Goal: Task Accomplishment & Management: Use online tool/utility

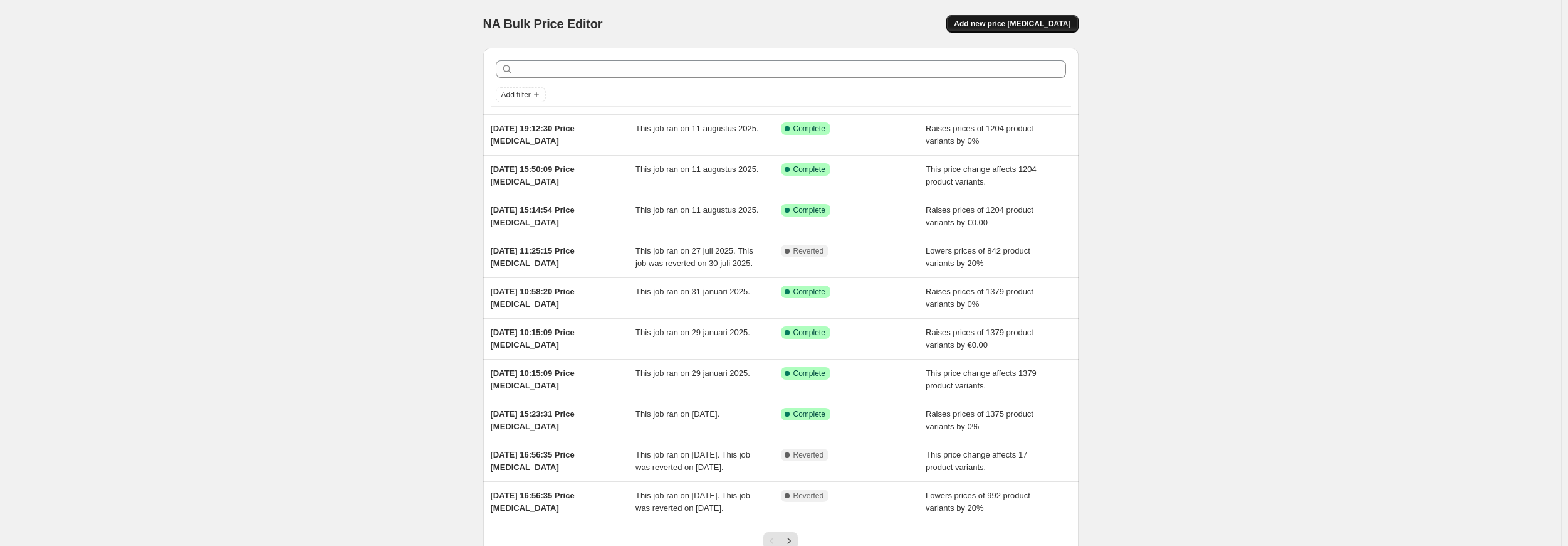
click at [1000, 25] on span "Add new price [MEDICAL_DATA]" at bounding box center [1012, 24] width 117 height 10
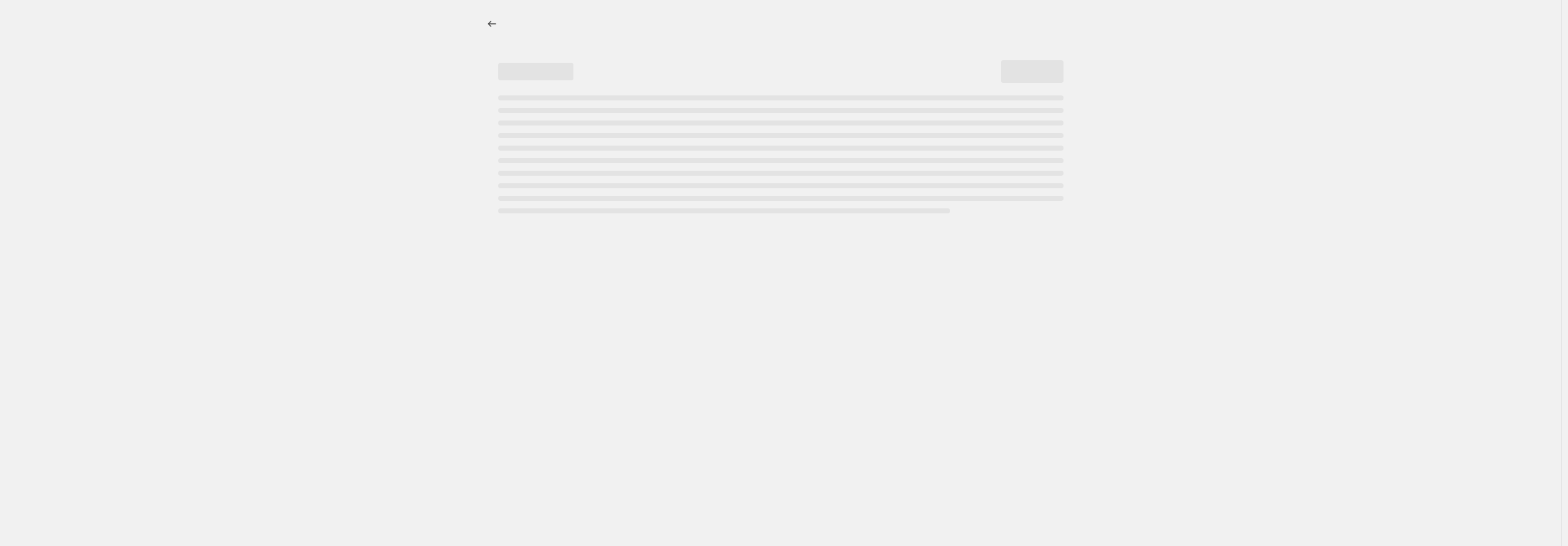
select select "percentage"
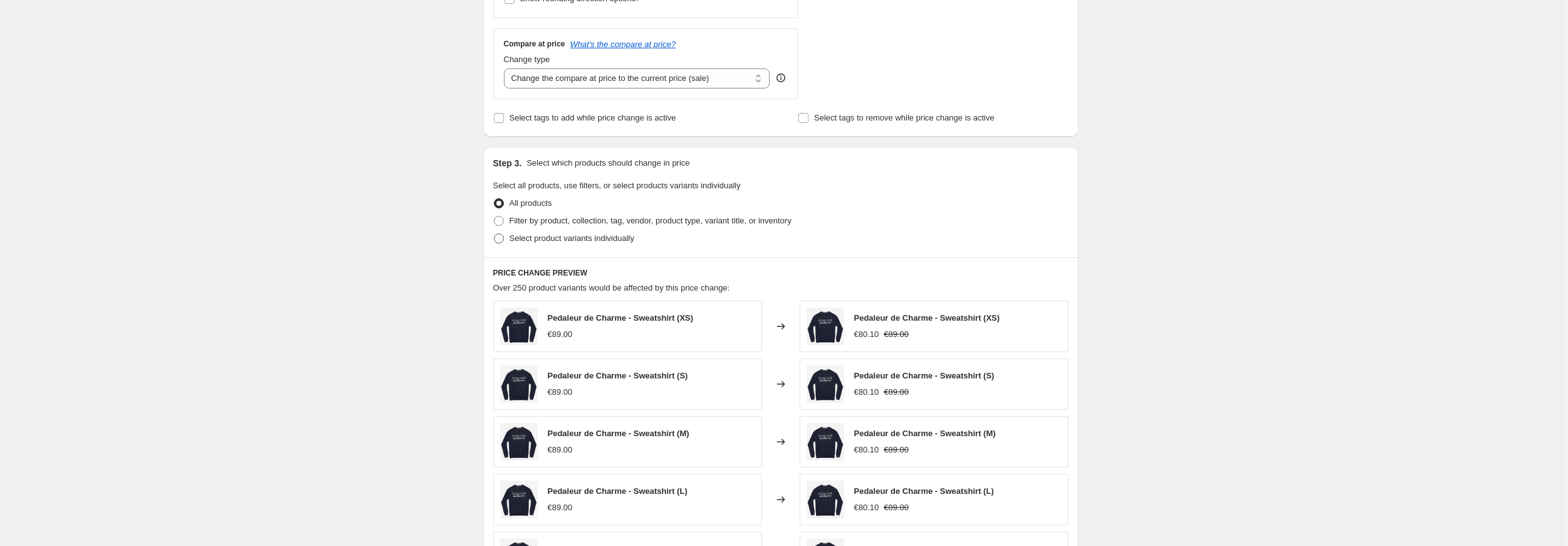
scroll to position [125, 0]
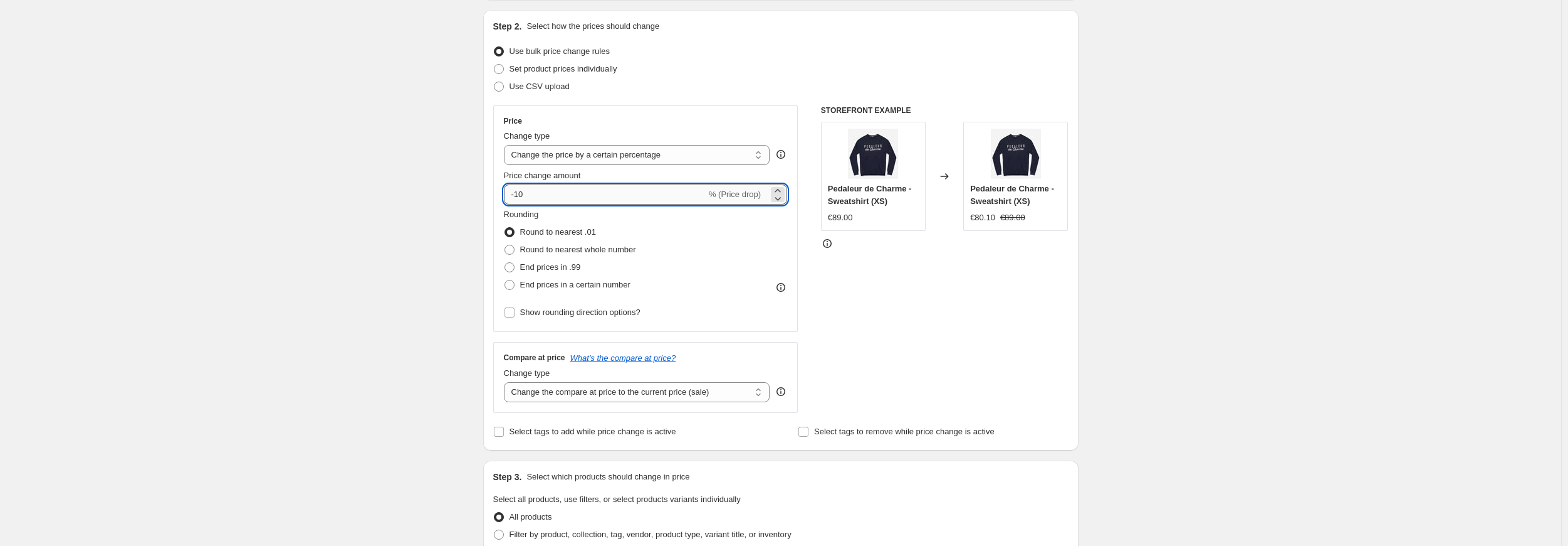
click at [542, 192] on input "-10" at bounding box center [605, 194] width 203 height 20
type input "-1"
drag, startPoint x: 339, startPoint y: 240, endPoint x: 411, endPoint y: 263, distance: 75.6
click at [343, 240] on div "Create new price [MEDICAL_DATA]. This page is ready Create new price [MEDICAL_D…" at bounding box center [780, 501] width 1561 height 1253
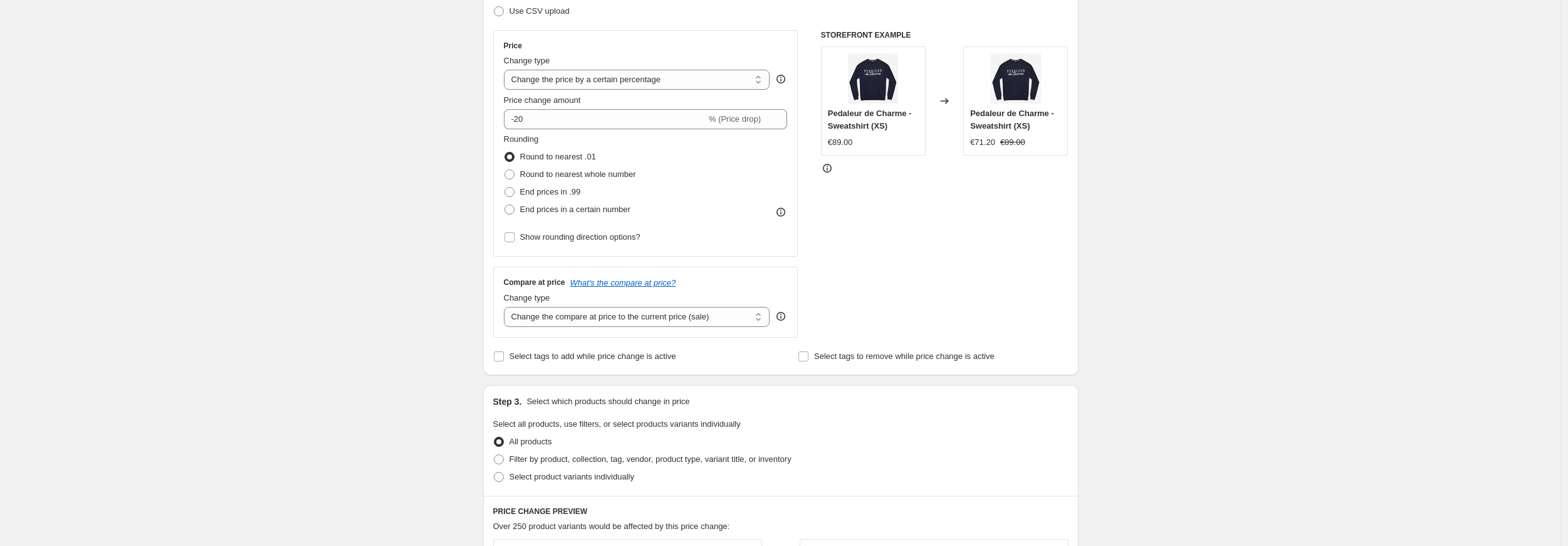
scroll to position [314, 0]
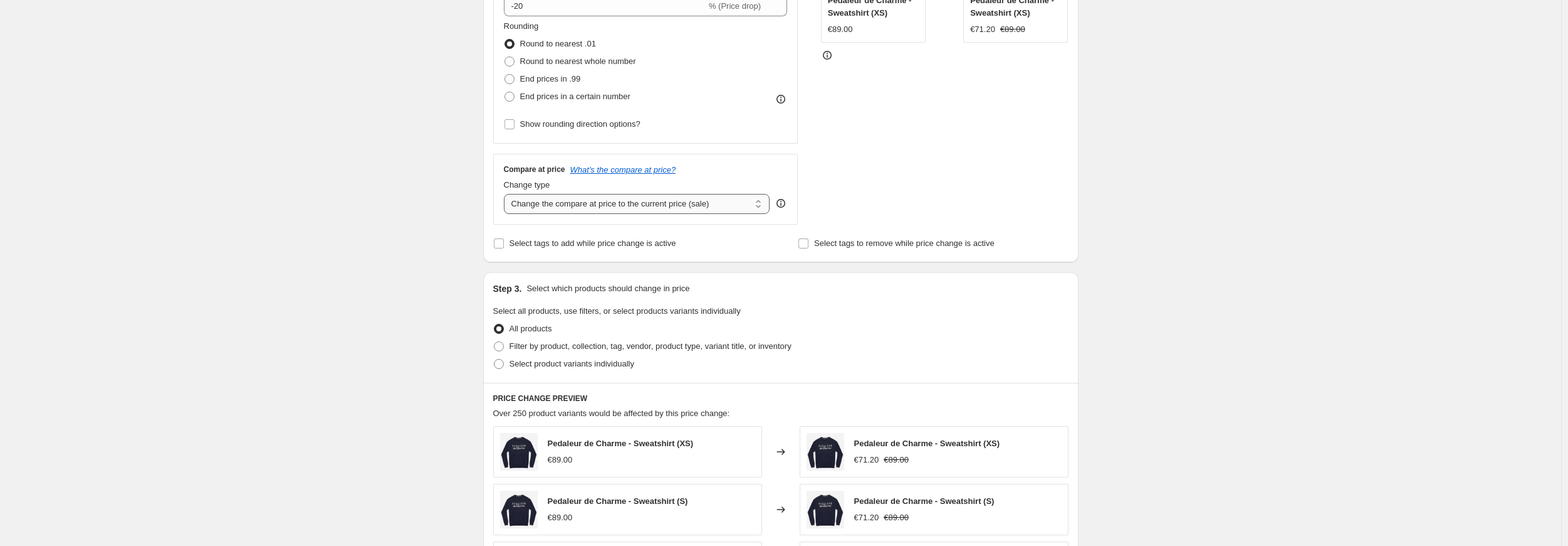
click at [570, 207] on select "Change the compare at price to the current price (sale) Change the compare at p…" at bounding box center [637, 203] width 267 height 20
click at [420, 186] on div "Create new price [MEDICAL_DATA]. This page is ready Create new price [MEDICAL_D…" at bounding box center [780, 312] width 1561 height 1253
click at [379, 168] on div "Create new price [MEDICAL_DATA]. This page is ready Create new price [MEDICAL_D…" at bounding box center [780, 312] width 1561 height 1253
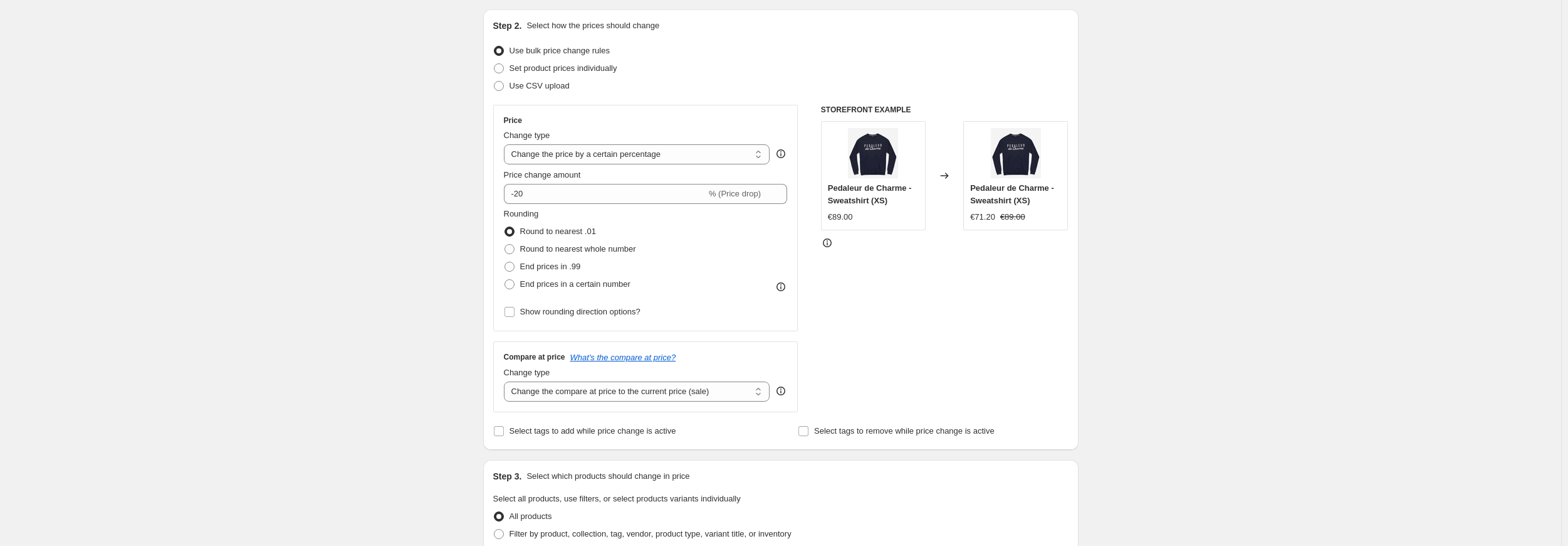
scroll to position [125, 0]
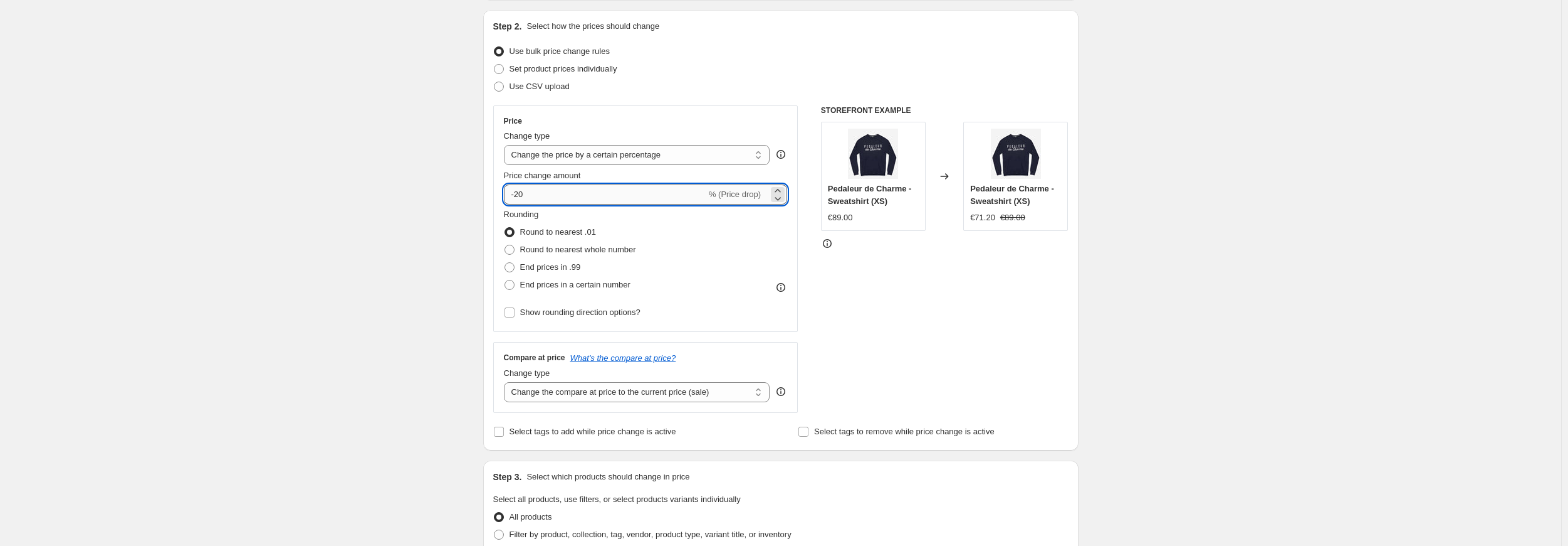
drag, startPoint x: 531, startPoint y: 195, endPoint x: 519, endPoint y: 195, distance: 12.0
click at [519, 195] on input "-20" at bounding box center [605, 194] width 203 height 20
type input "-2"
type input "-20"
click at [370, 217] on div "Create new price [MEDICAL_DATA]. This page is ready Create new price [MEDICAL_D…" at bounding box center [780, 501] width 1561 height 1253
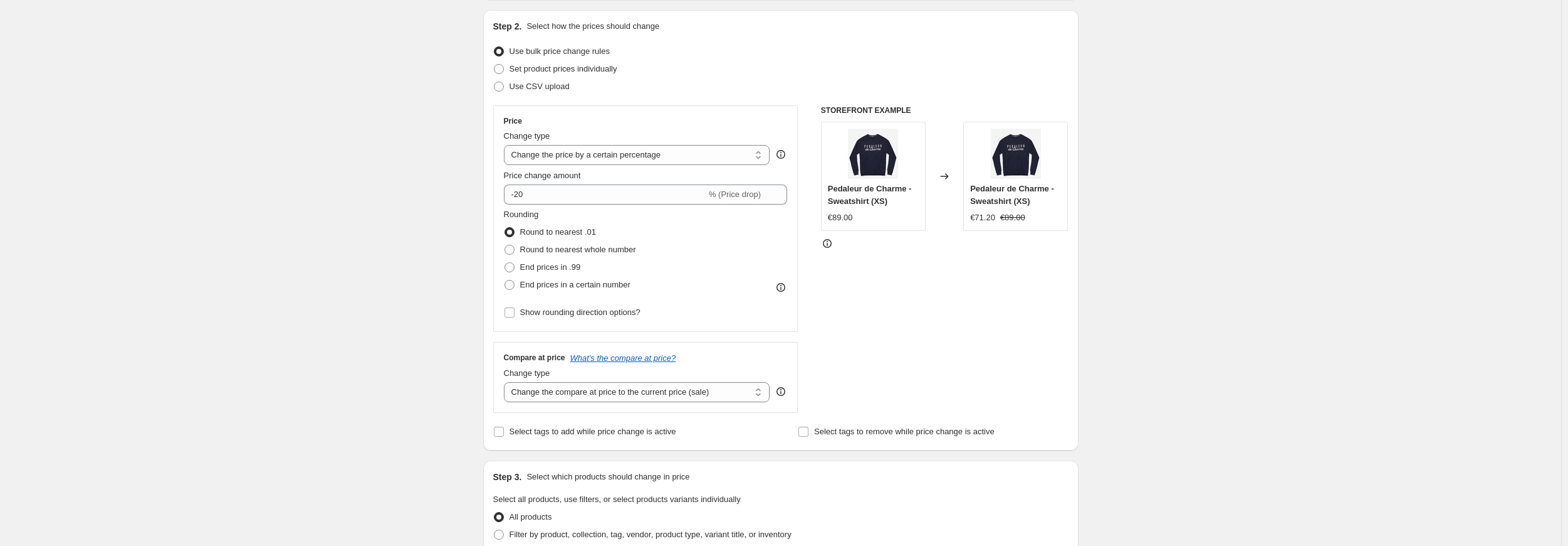
click at [1238, 278] on div "Create new price [MEDICAL_DATA]. This page is ready Create new price [MEDICAL_D…" at bounding box center [780, 501] width 1561 height 1253
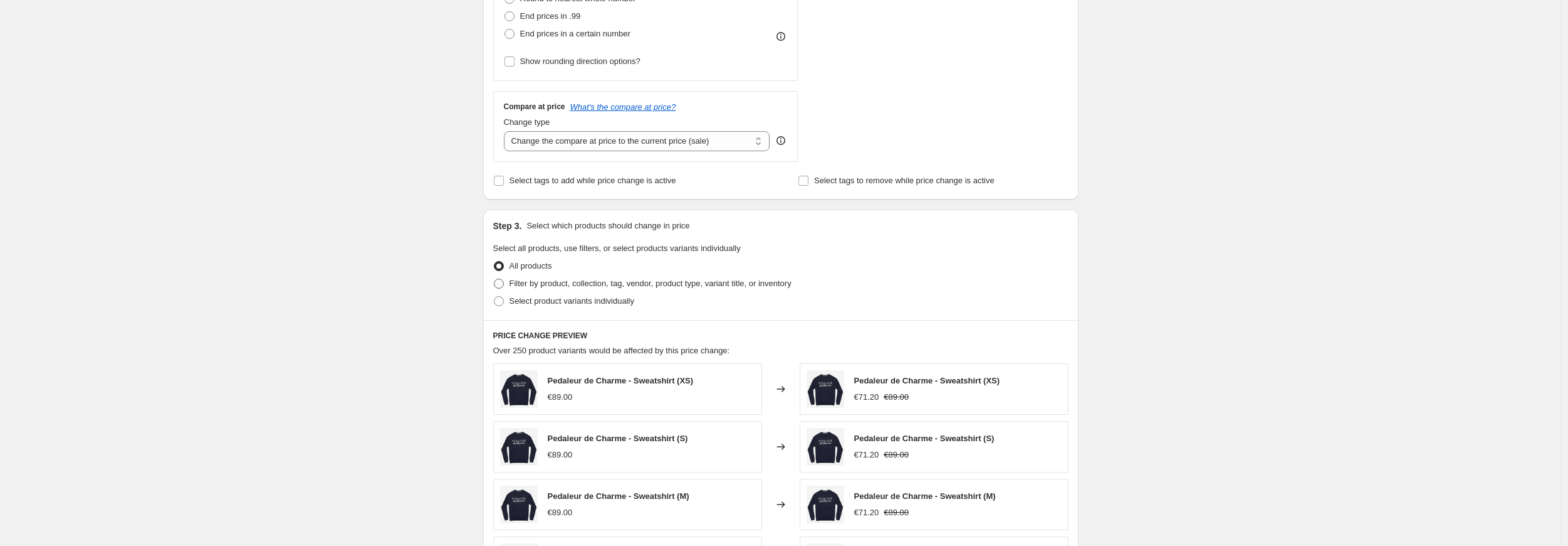
click at [510, 283] on label "Filter by product, collection, tag, vendor, product type, variant title, or inv…" at bounding box center [642, 283] width 299 height 18
click at [495, 279] on input "Filter by product, collection, tag, vendor, product type, variant title, or inv…" at bounding box center [494, 278] width 1 height 1
radio input "true"
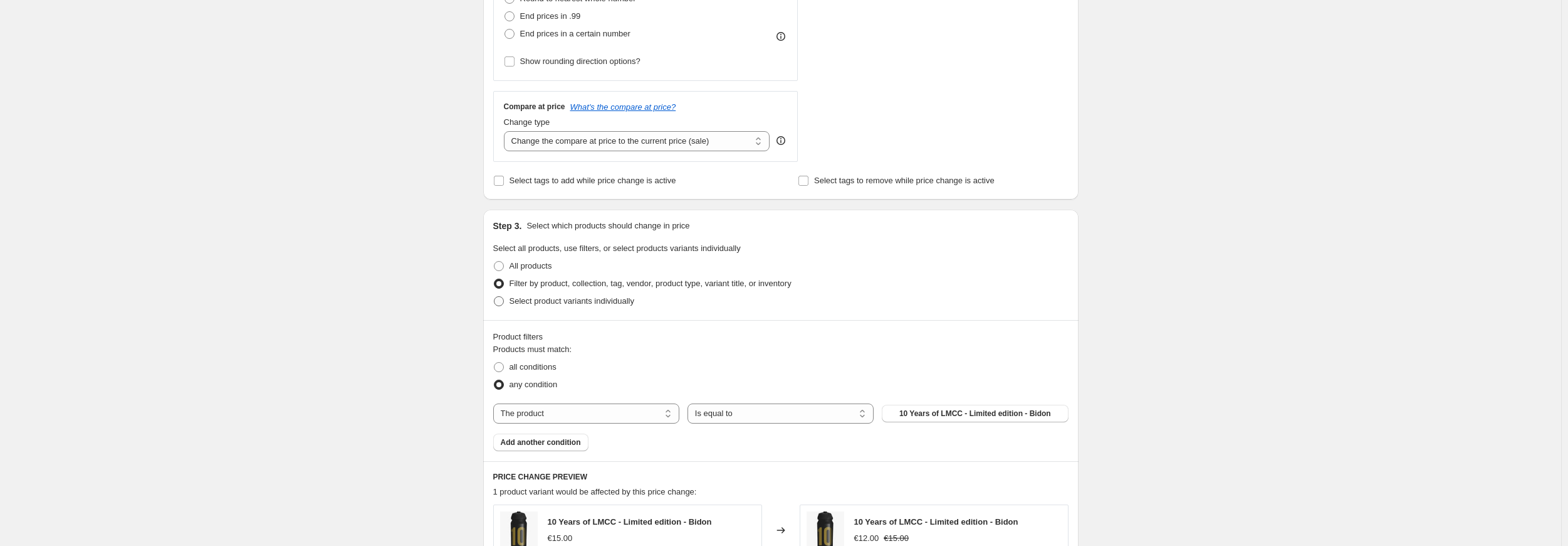
click at [586, 303] on span "Select product variants individually" at bounding box center [572, 301] width 124 height 9
click at [495, 297] on input "Select product variants individually" at bounding box center [494, 296] width 1 height 1
radio input "true"
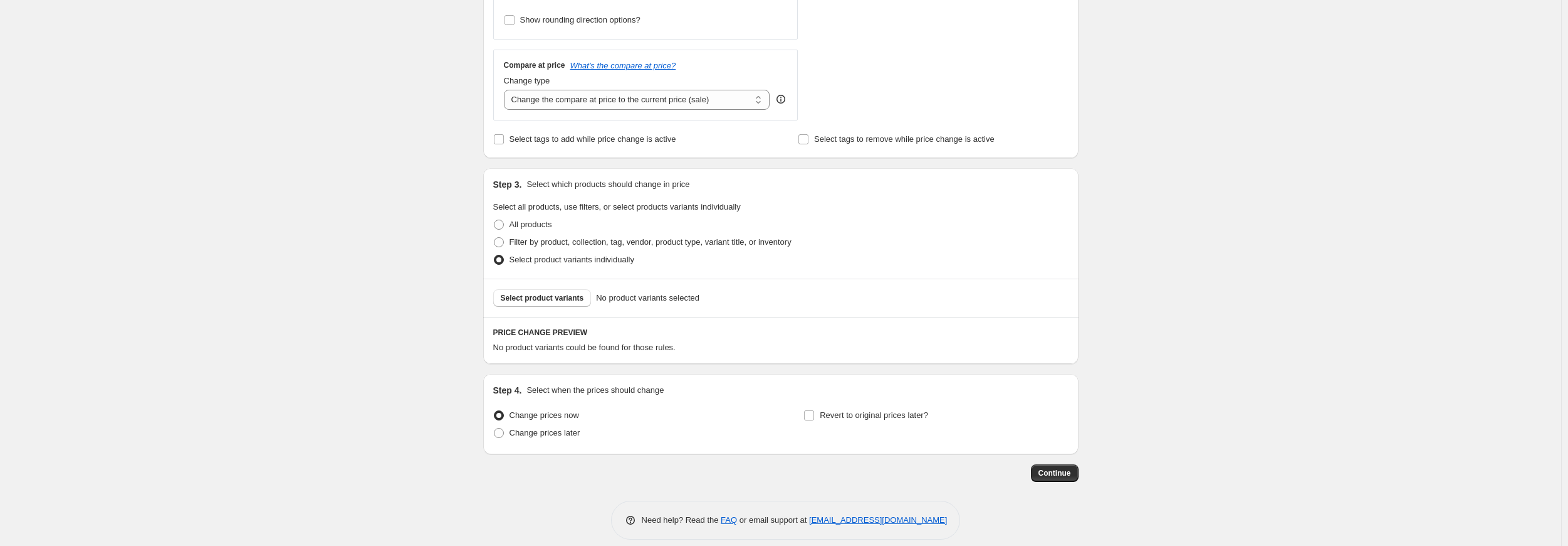
scroll to position [430, 0]
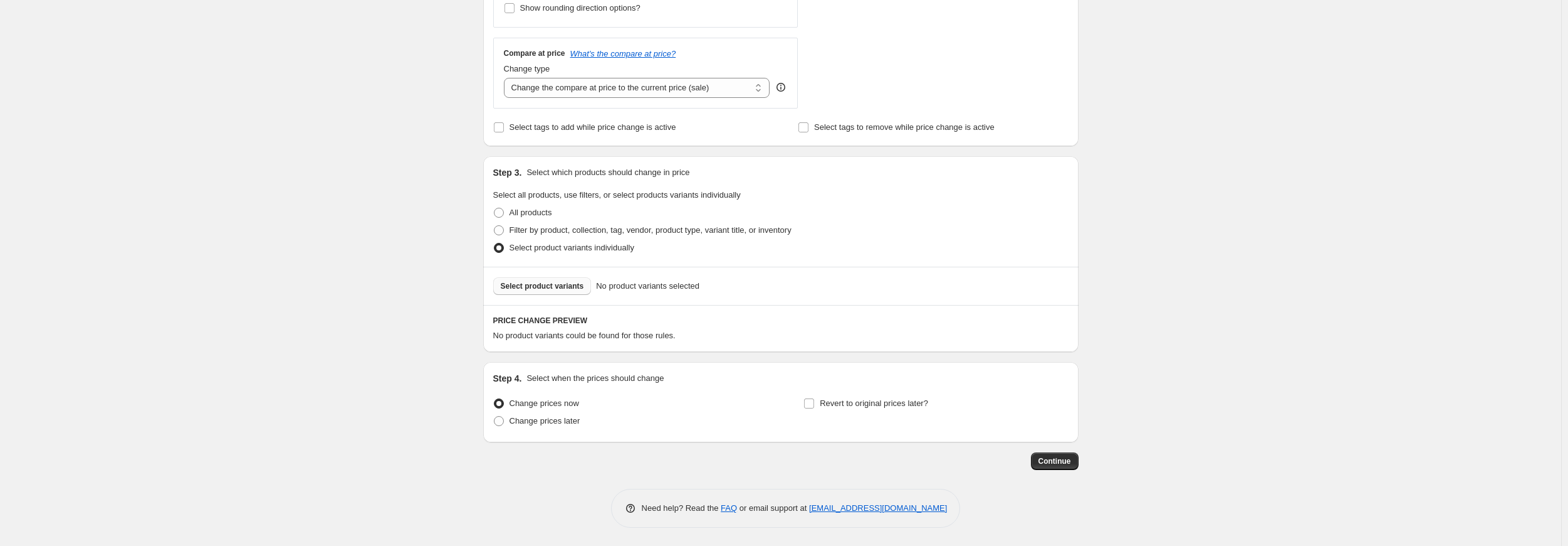
click at [535, 284] on span "Select product variants" at bounding box center [542, 286] width 83 height 10
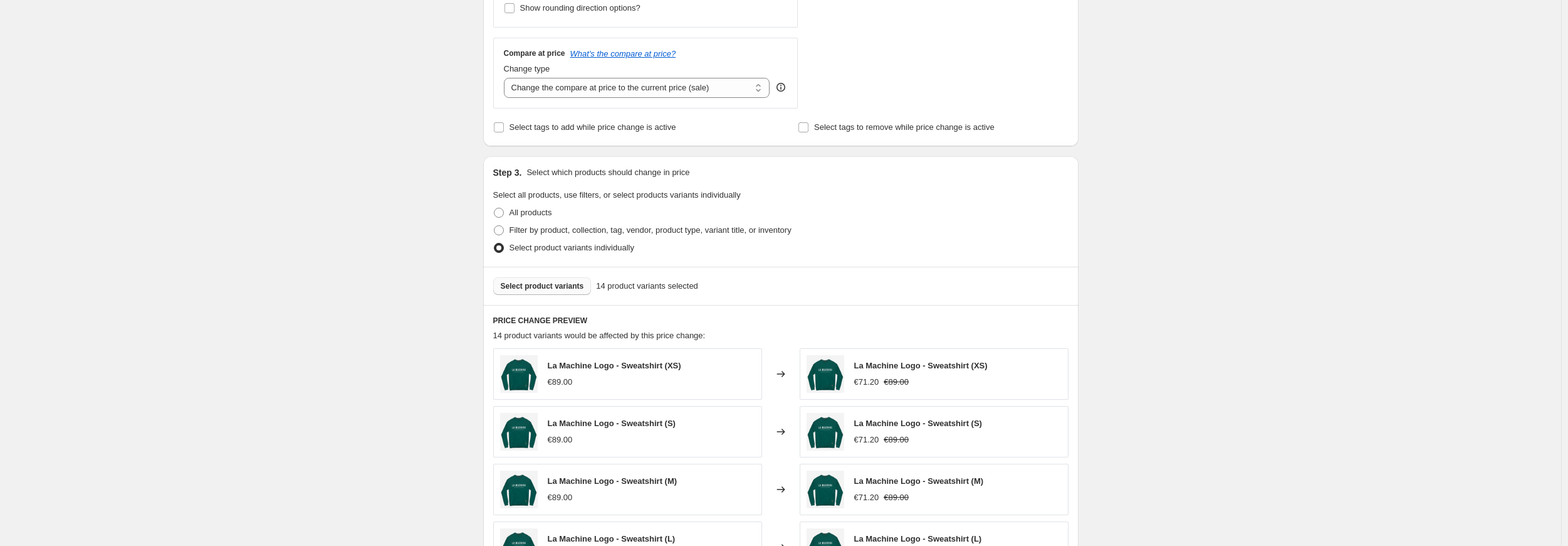
click at [542, 284] on span "Select product variants" at bounding box center [542, 286] width 83 height 10
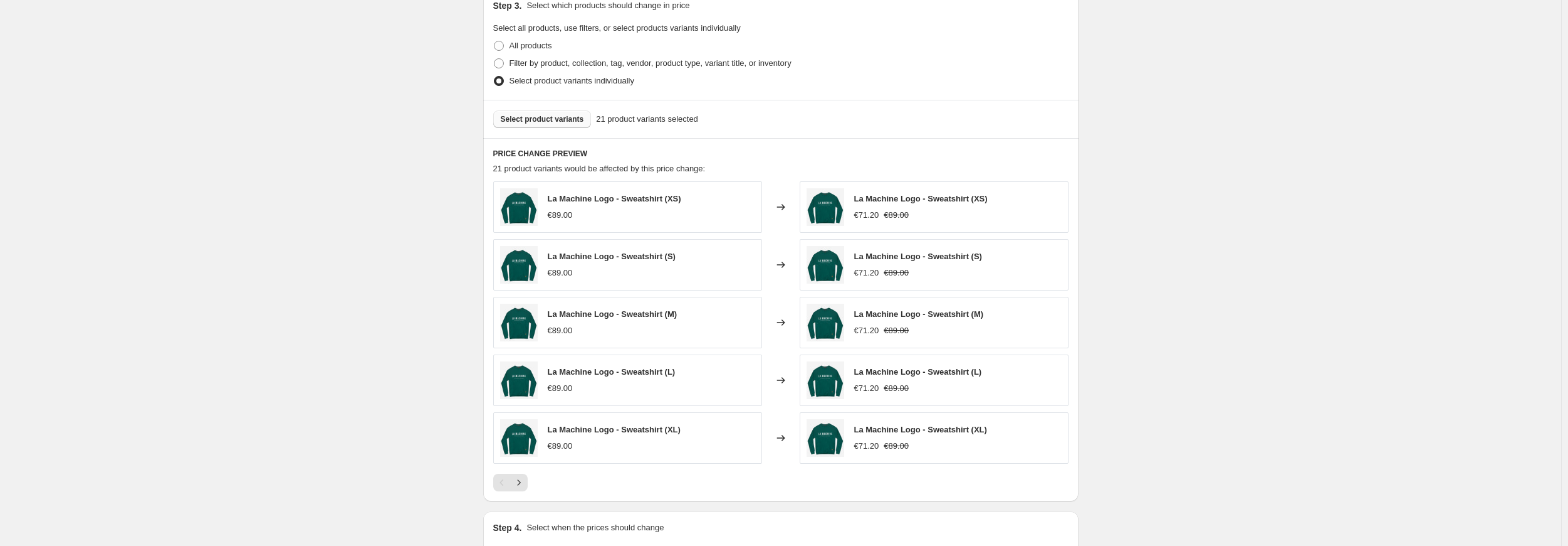
scroll to position [492, 0]
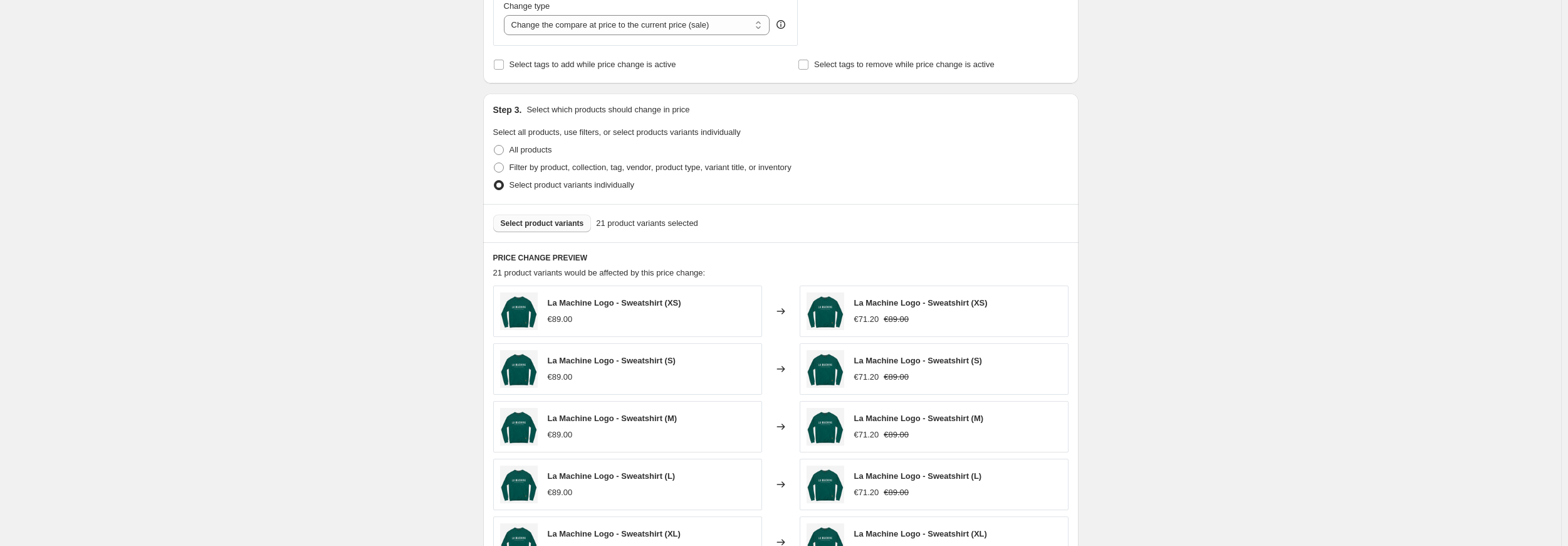
click at [524, 216] on button "Select product variants" at bounding box center [542, 223] width 98 height 18
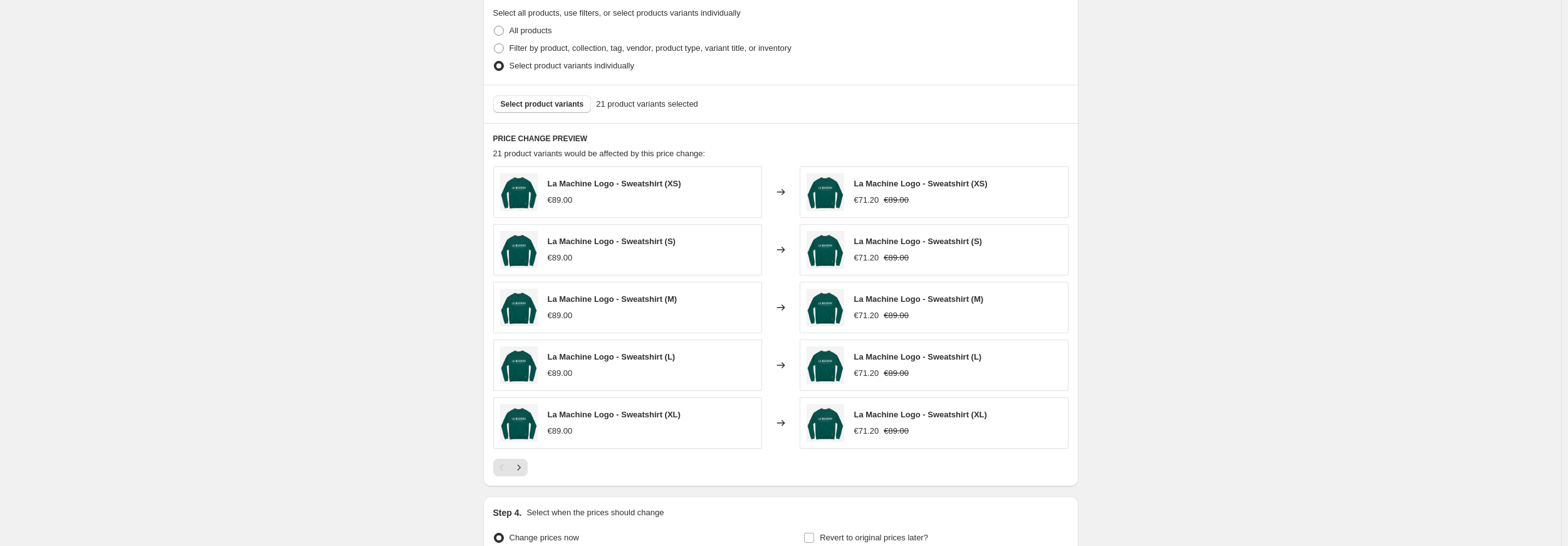
scroll to position [745, 0]
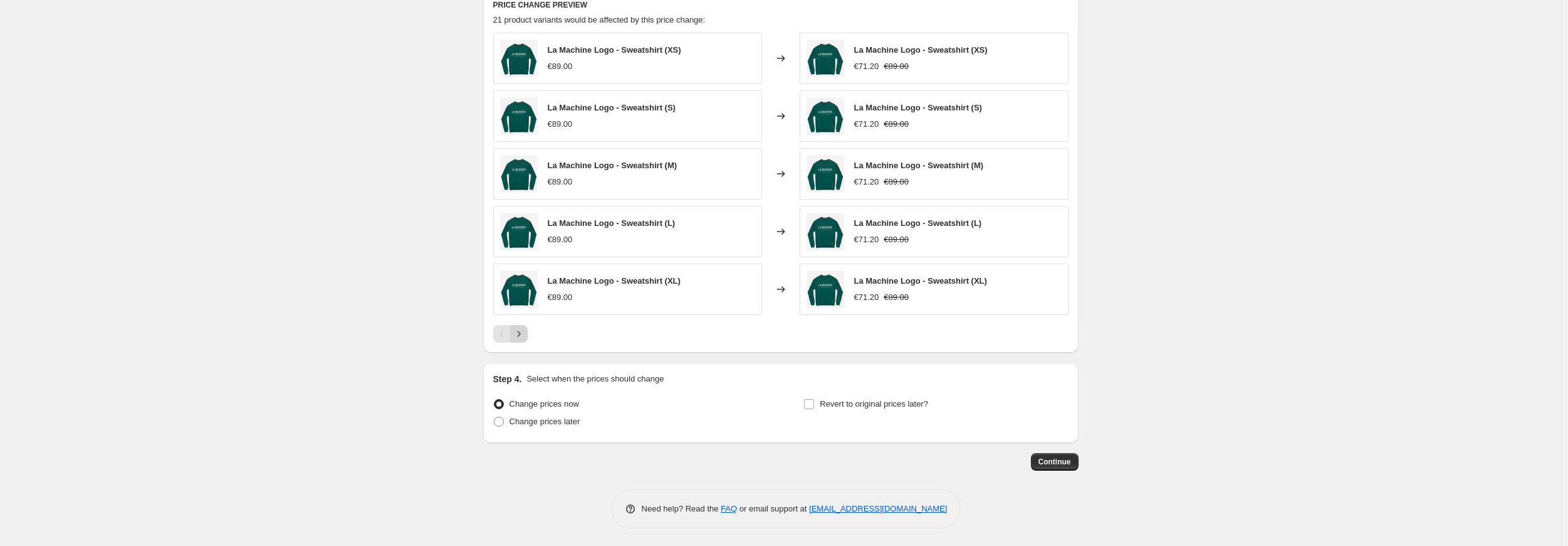
click at [528, 335] on button "Next" at bounding box center [518, 333] width 18 height 18
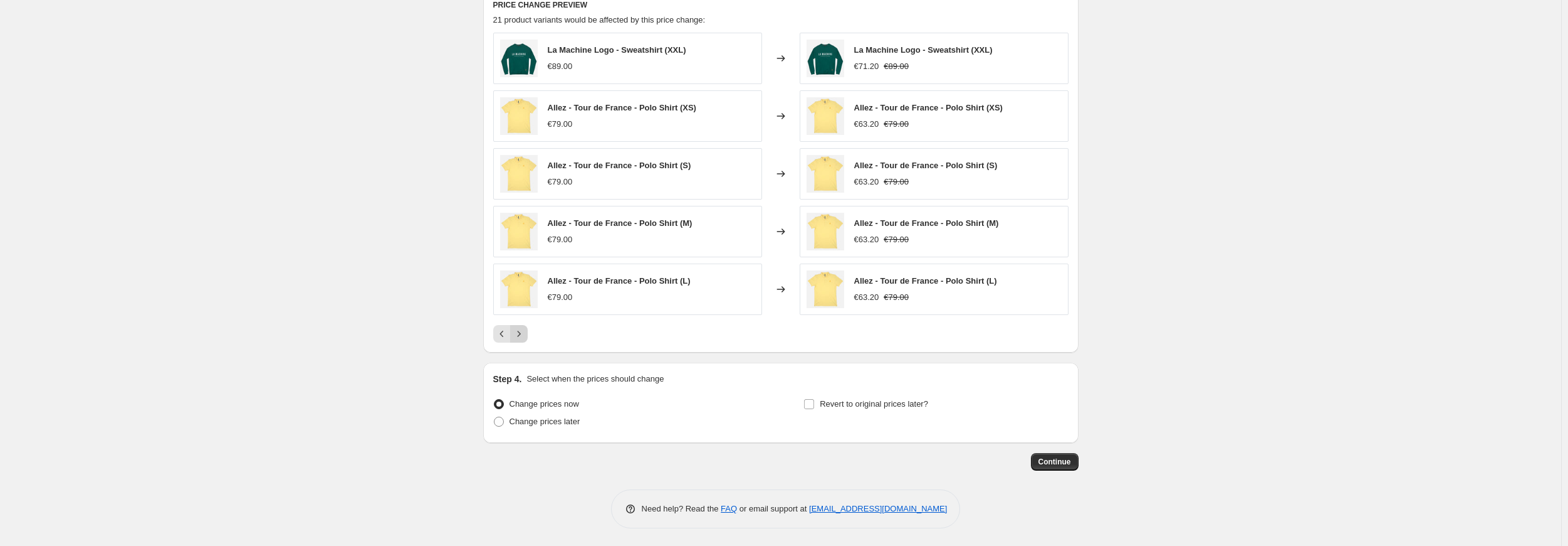
click at [525, 338] on icon "Next" at bounding box center [518, 333] width 12 height 12
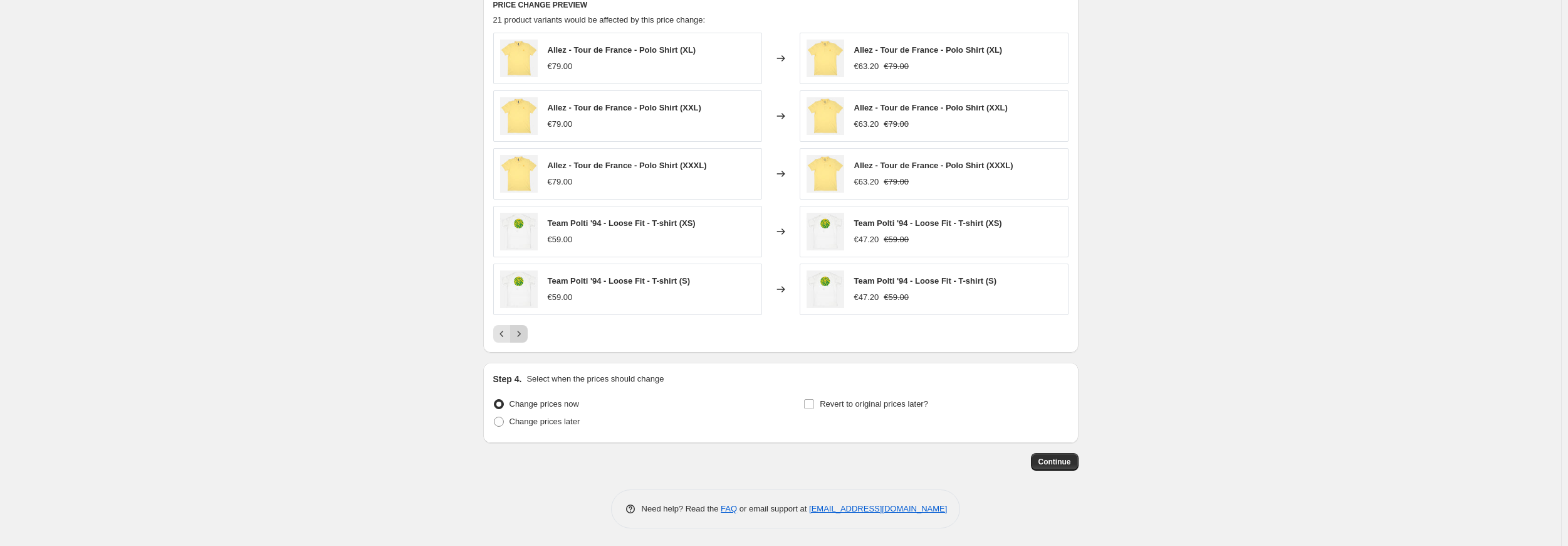
click at [525, 338] on icon "Next" at bounding box center [518, 333] width 12 height 12
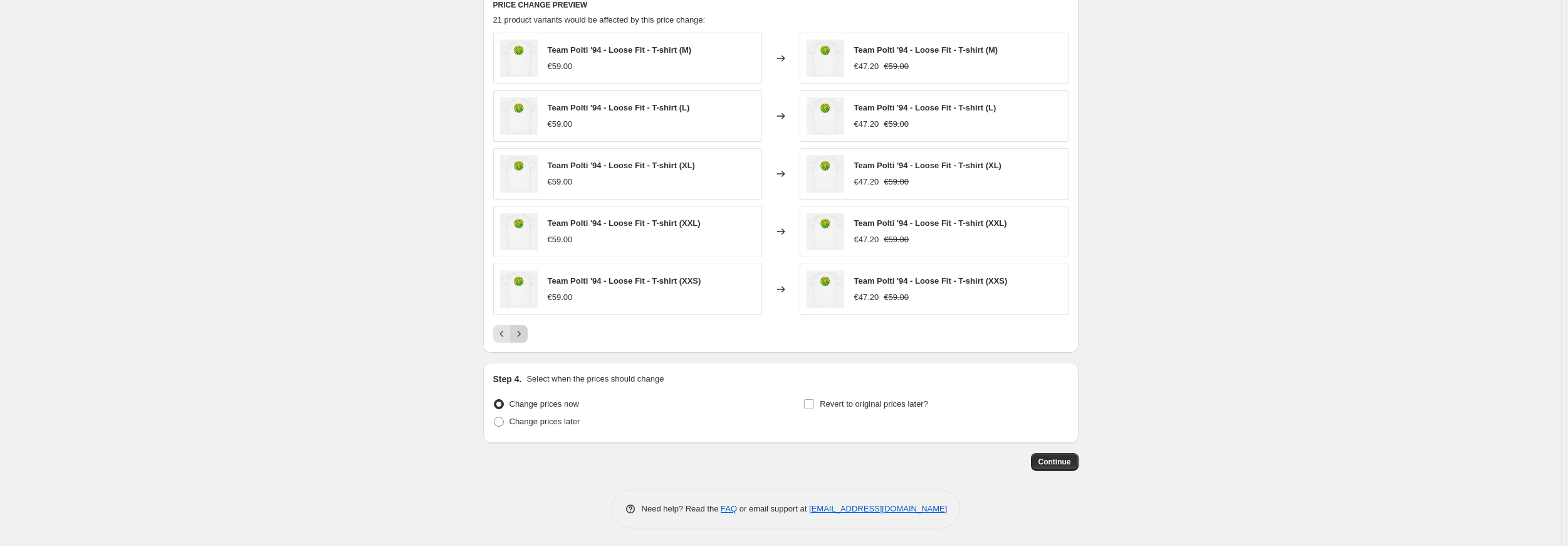
click at [525, 338] on icon "Next" at bounding box center [518, 333] width 12 height 12
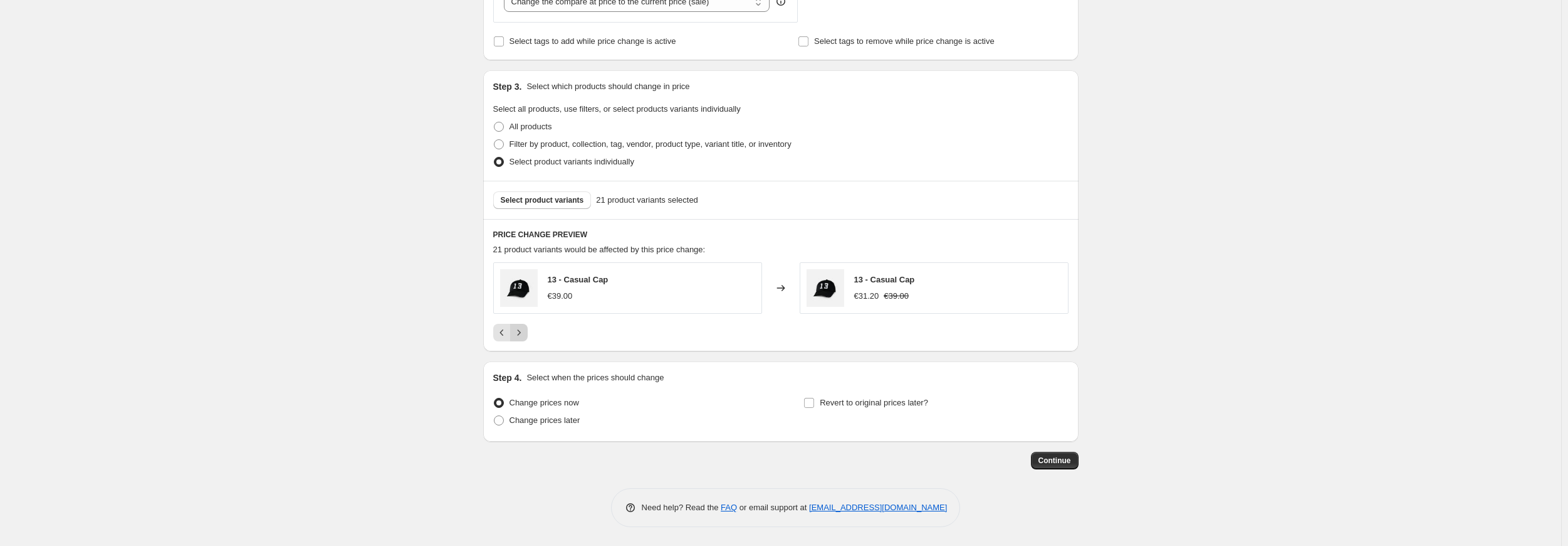
scroll to position [515, 0]
click at [506, 332] on icon "Previous" at bounding box center [501, 332] width 12 height 12
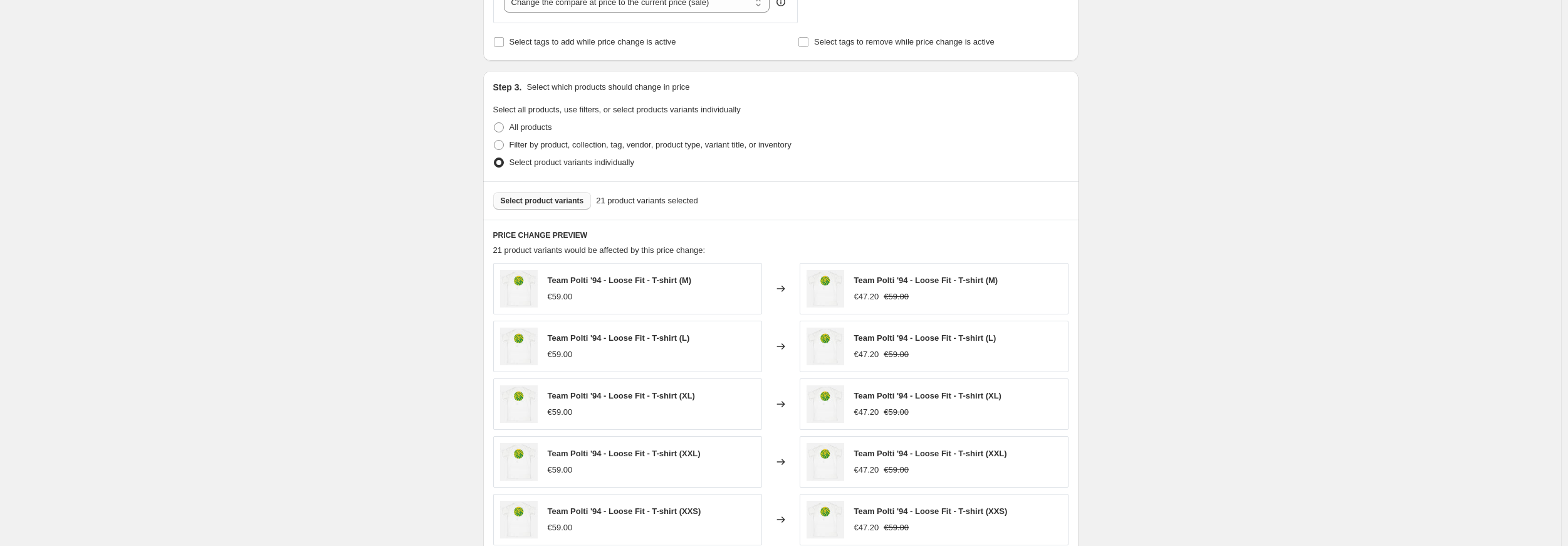
click at [546, 199] on span "Select product variants" at bounding box center [542, 200] width 83 height 10
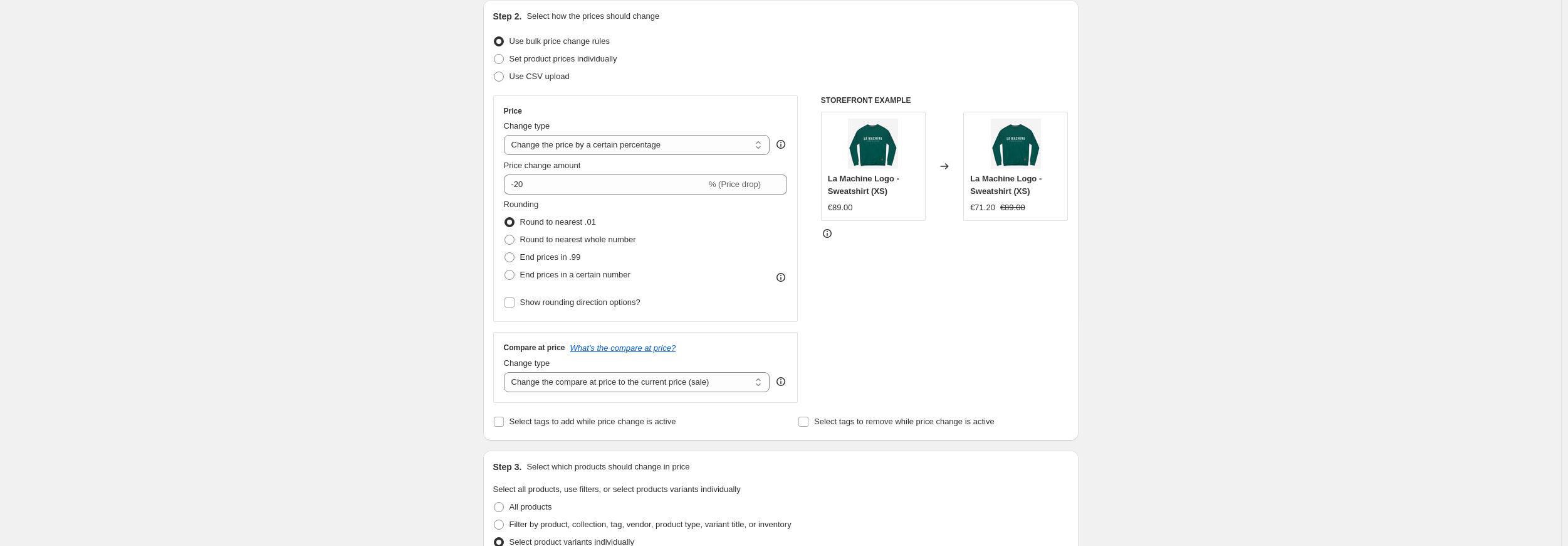
scroll to position [118, 0]
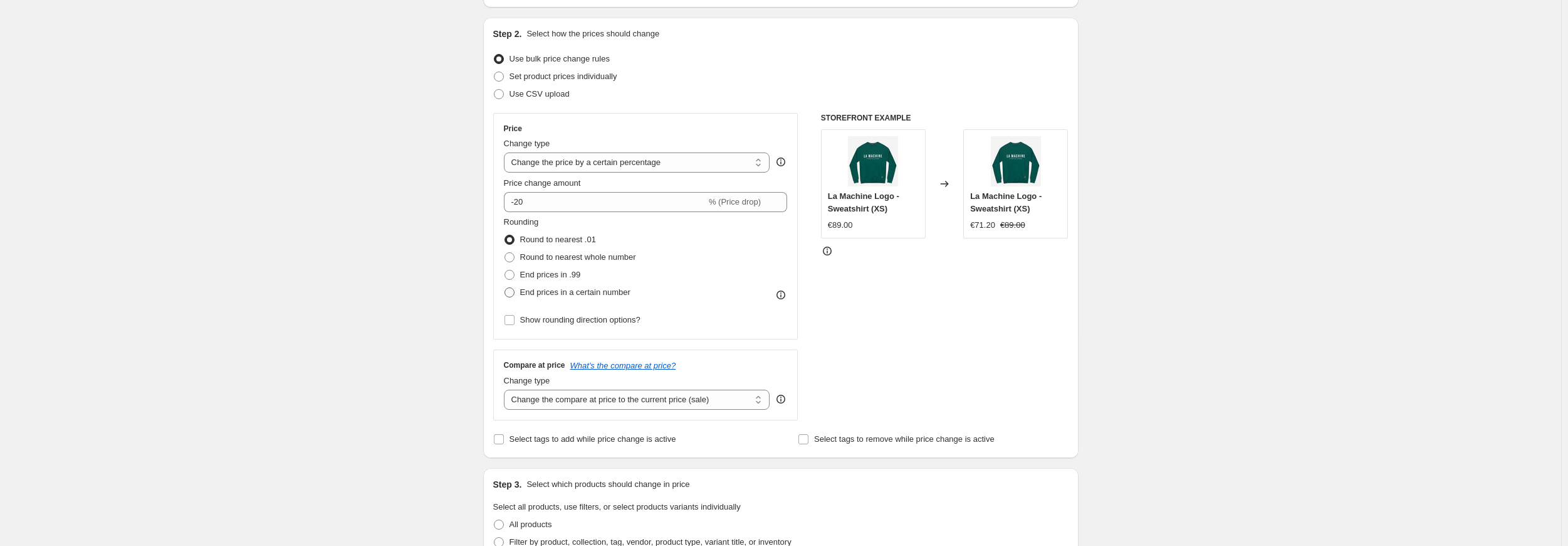
click at [534, 293] on span "End prices in a certain number" at bounding box center [575, 292] width 110 height 9
click at [505, 288] on input "End prices in a certain number" at bounding box center [504, 288] width 1 height 1
radio input "true"
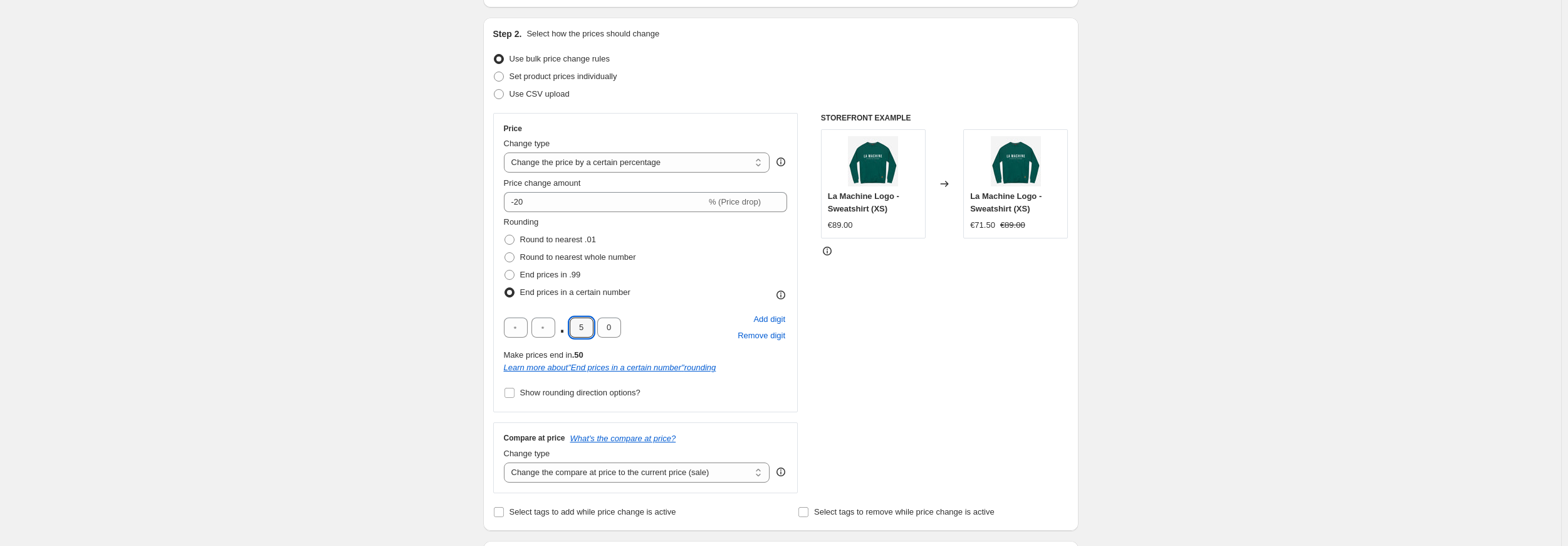
drag, startPoint x: 590, startPoint y: 328, endPoint x: 570, endPoint y: 327, distance: 20.0
click at [570, 327] on div ". 5 0" at bounding box center [563, 327] width 117 height 20
type input "0"
click at [957, 335] on div "STOREFRONT EXAMPLE La Machine Logo - Sweatshirt (XS) €89.00 Changed to La Machi…" at bounding box center [944, 303] width 248 height 380
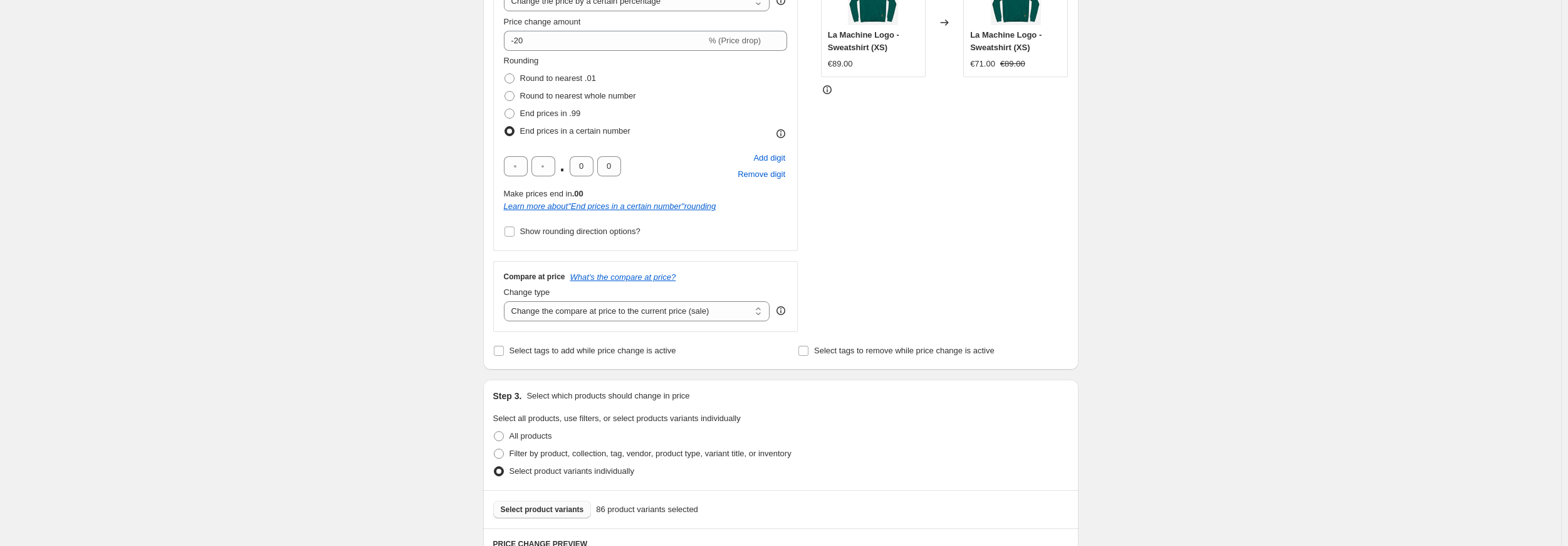
scroll to position [181, 0]
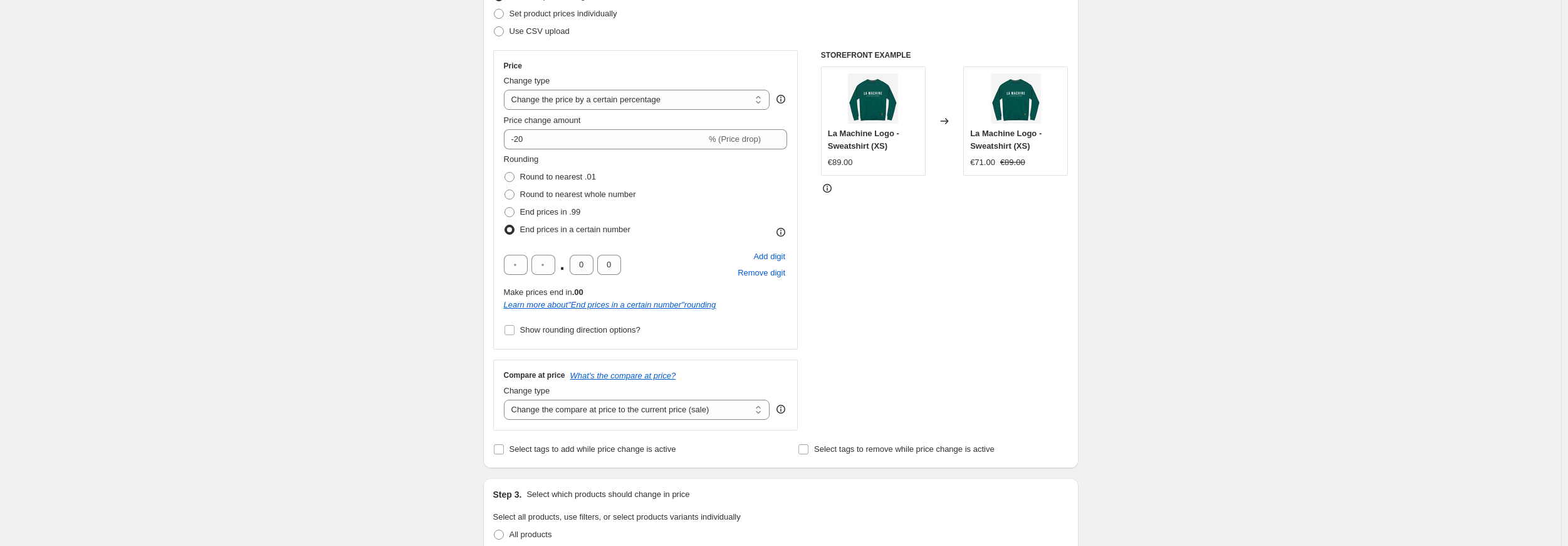
click at [952, 309] on div "STOREFRONT EXAMPLE La Machine Logo - Sweatshirt (XS) €89.00 Changed to La Machi…" at bounding box center [944, 240] width 248 height 380
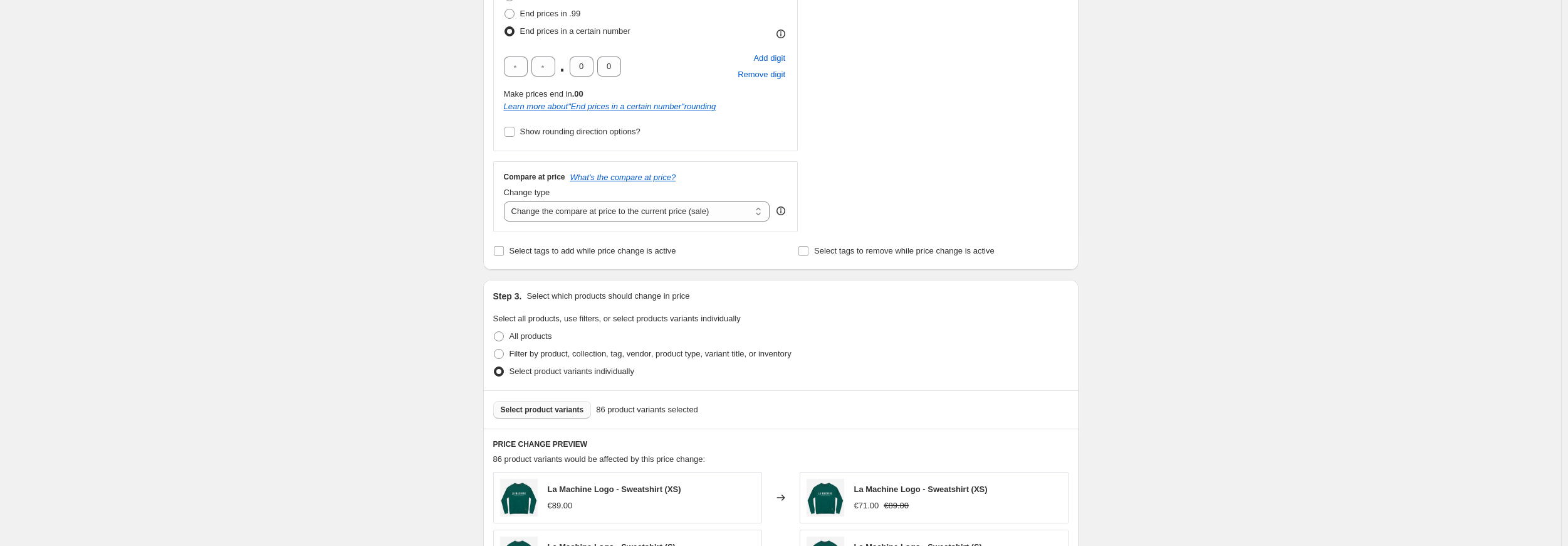
scroll to position [557, 0]
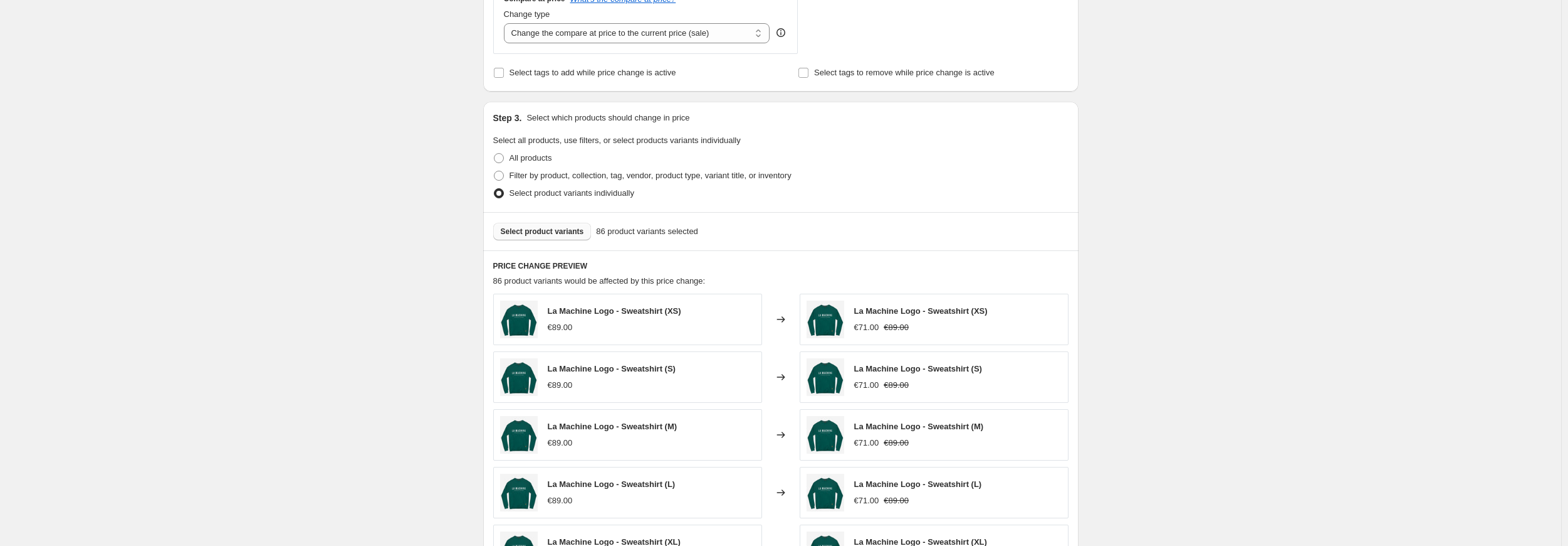
click at [520, 233] on span "Select product variants" at bounding box center [542, 231] width 83 height 10
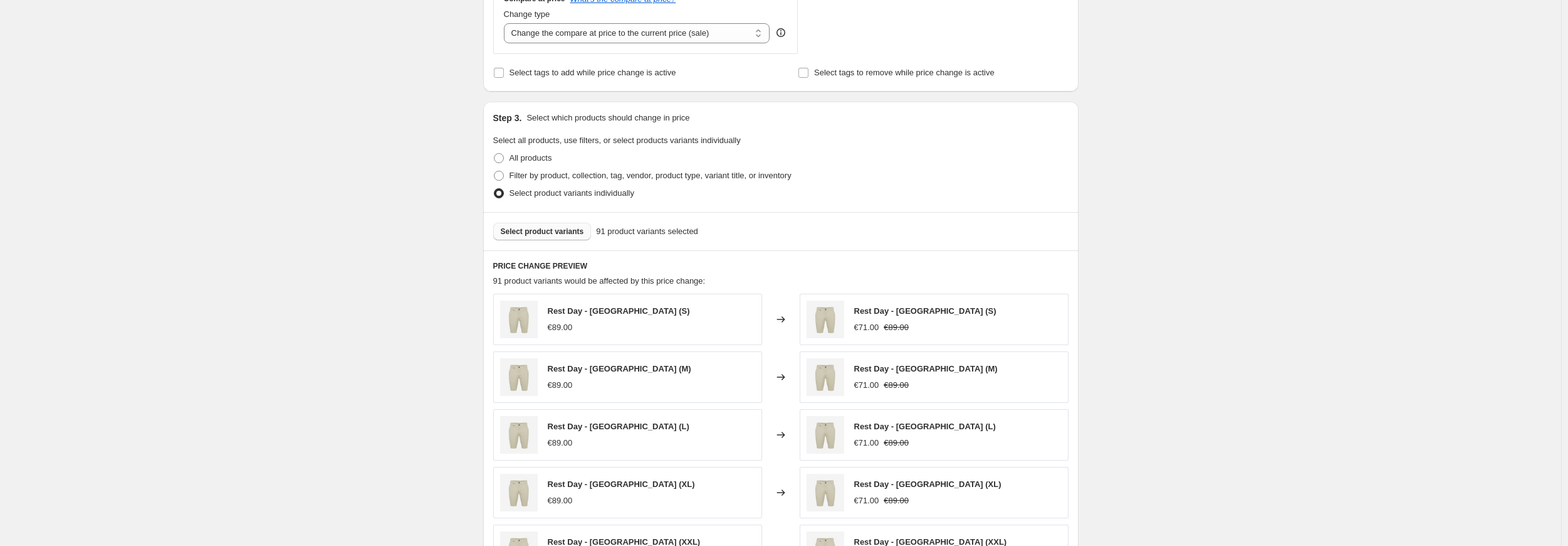
click at [529, 230] on span "Select product variants" at bounding box center [542, 231] width 83 height 10
click at [534, 234] on span "Select product variants" at bounding box center [542, 231] width 83 height 10
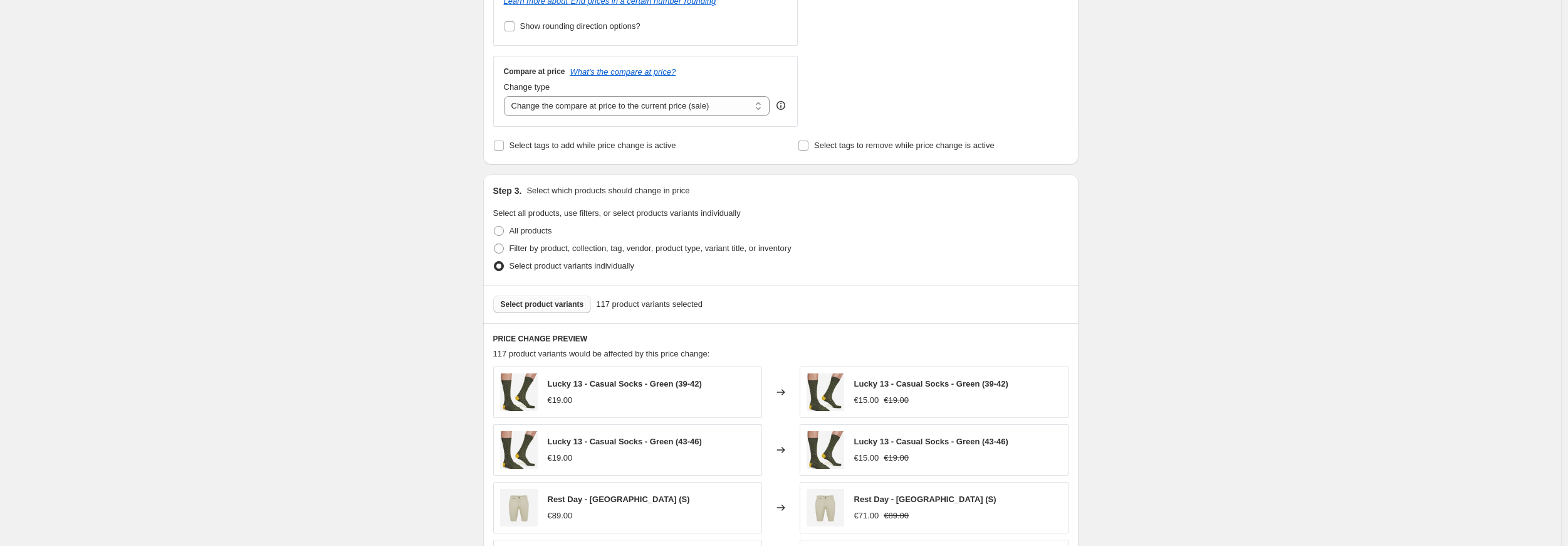
scroll to position [818, 0]
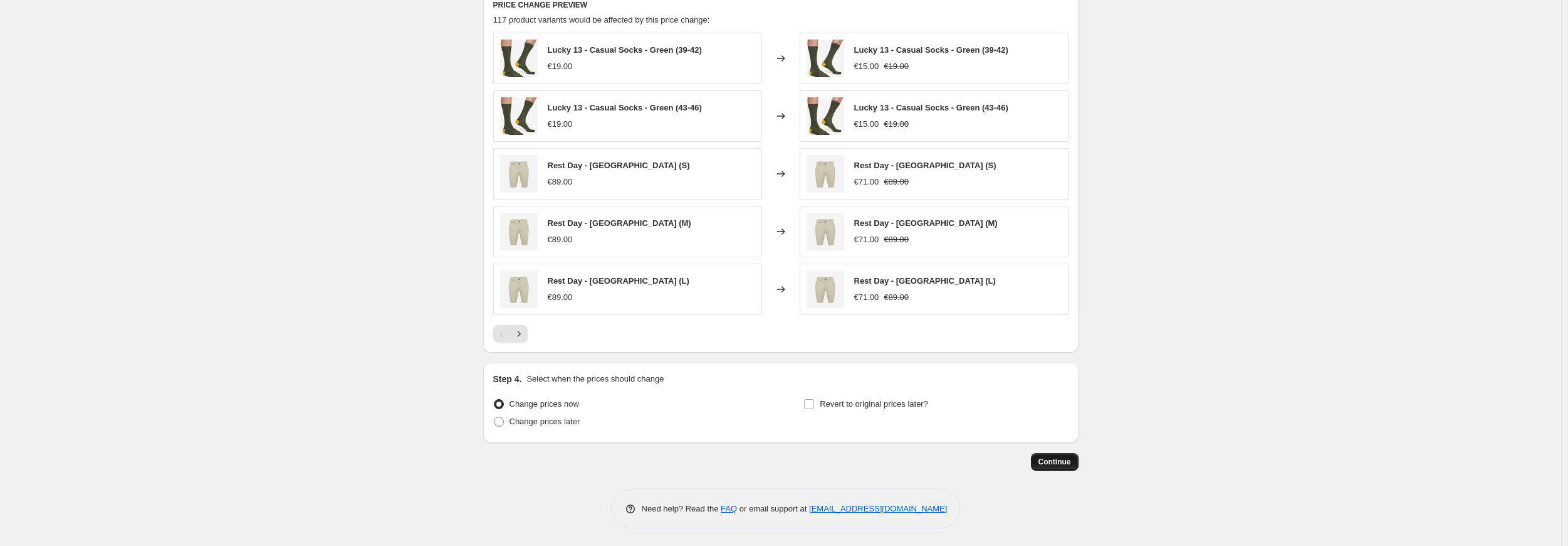
click at [1058, 463] on span "Continue" at bounding box center [1054, 461] width 33 height 10
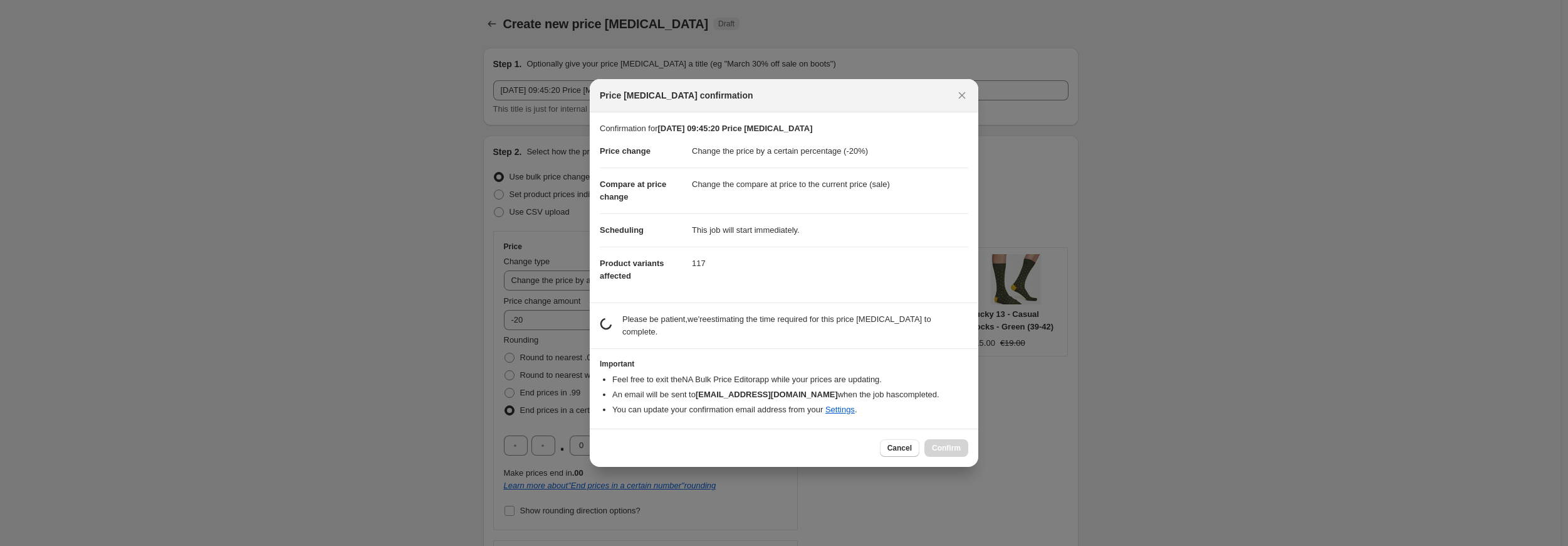
scroll to position [0, 0]
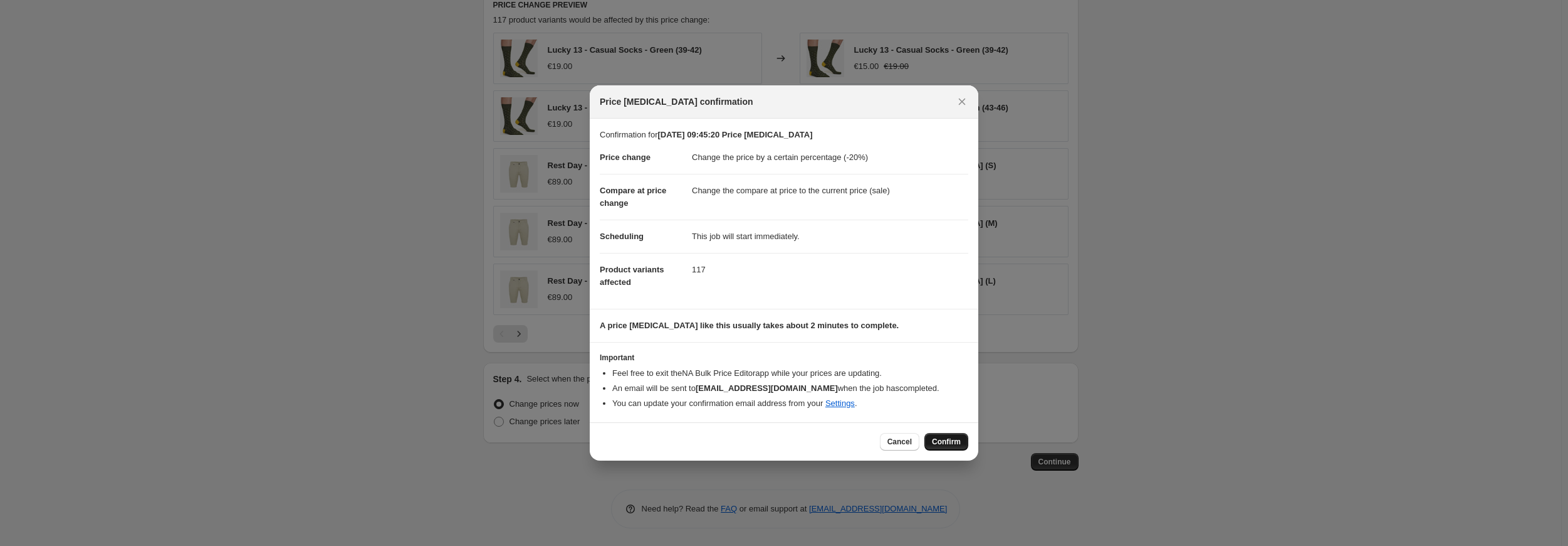
click at [949, 436] on button "Confirm" at bounding box center [946, 441] width 44 height 18
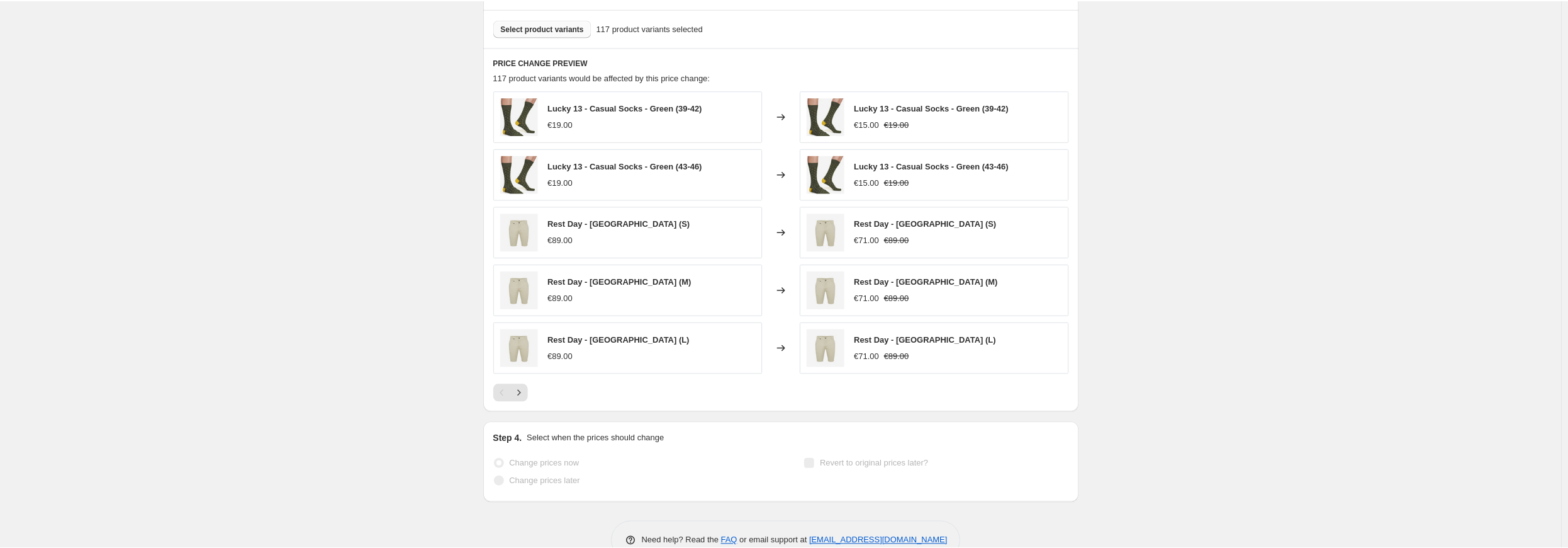
scroll to position [854, 0]
